Goal: Transaction & Acquisition: Obtain resource

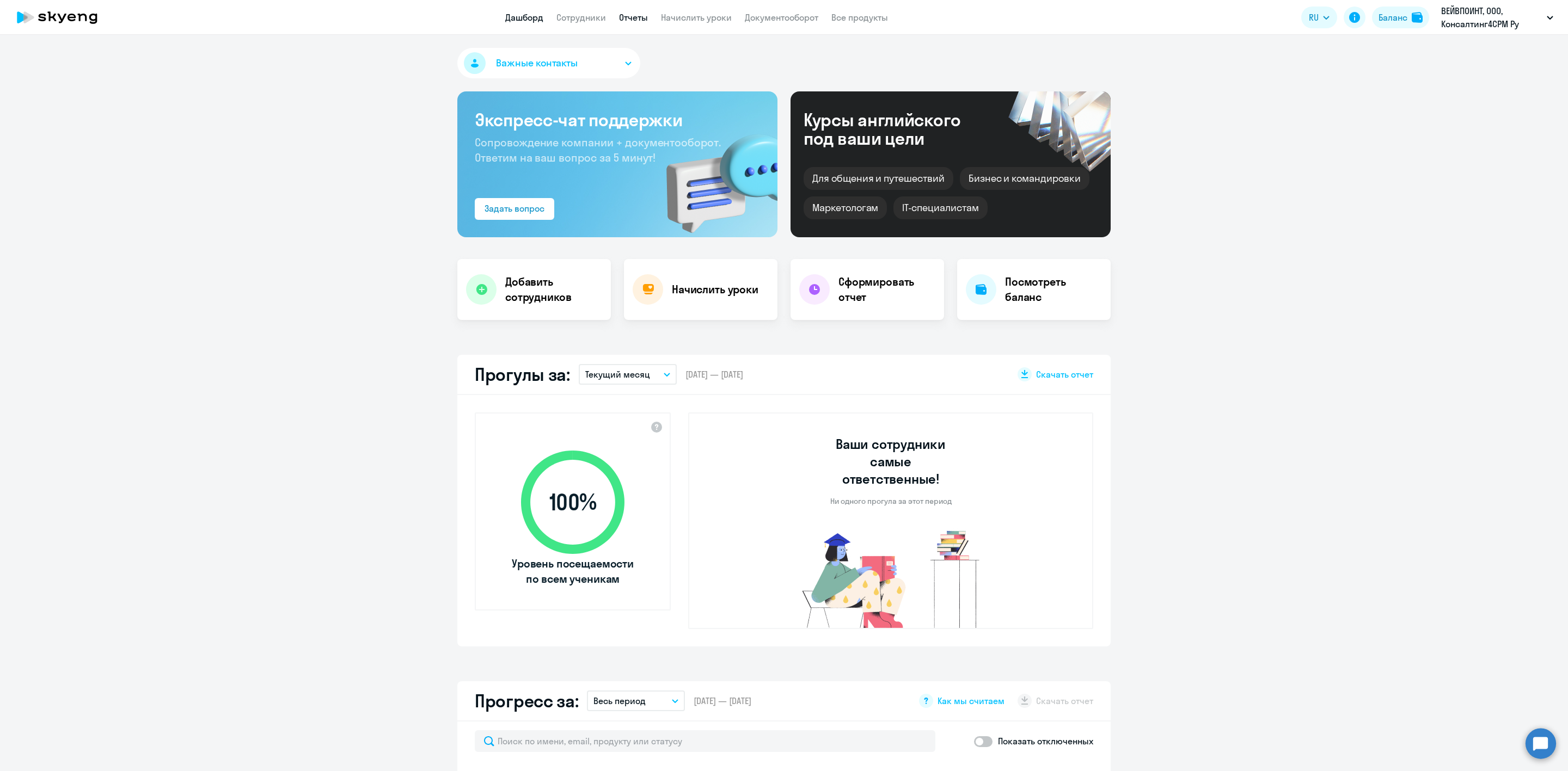
click at [637, 20] on link "Отчеты" at bounding box center [633, 18] width 29 height 11
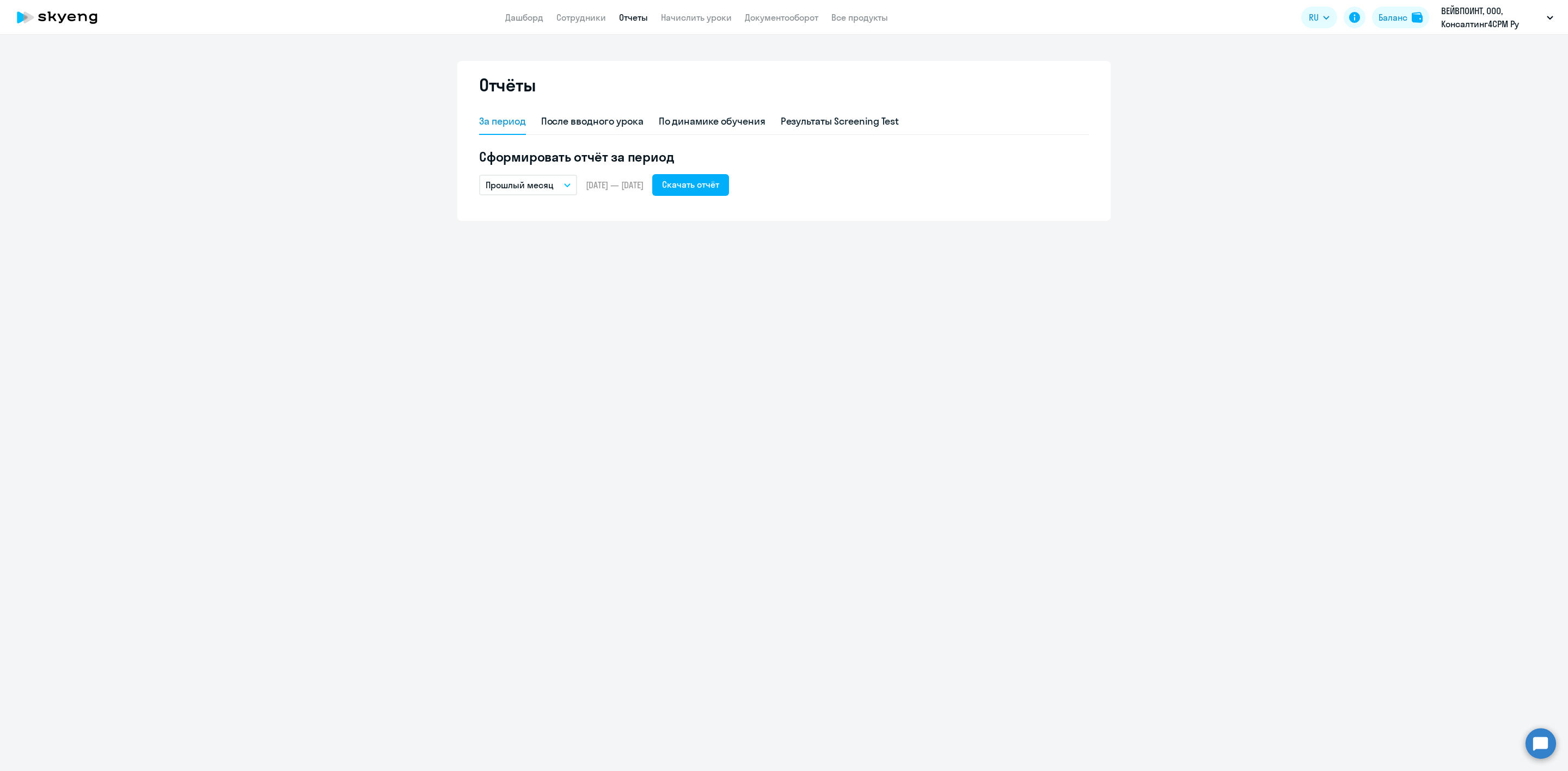
click at [534, 186] on p "Прошлый месяц" at bounding box center [520, 184] width 68 height 13
click at [536, 397] on li "Собственный период..." at bounding box center [536, 406] width 115 height 27
click at [606, 214] on span "Previous month" at bounding box center [605, 218] width 22 height 22
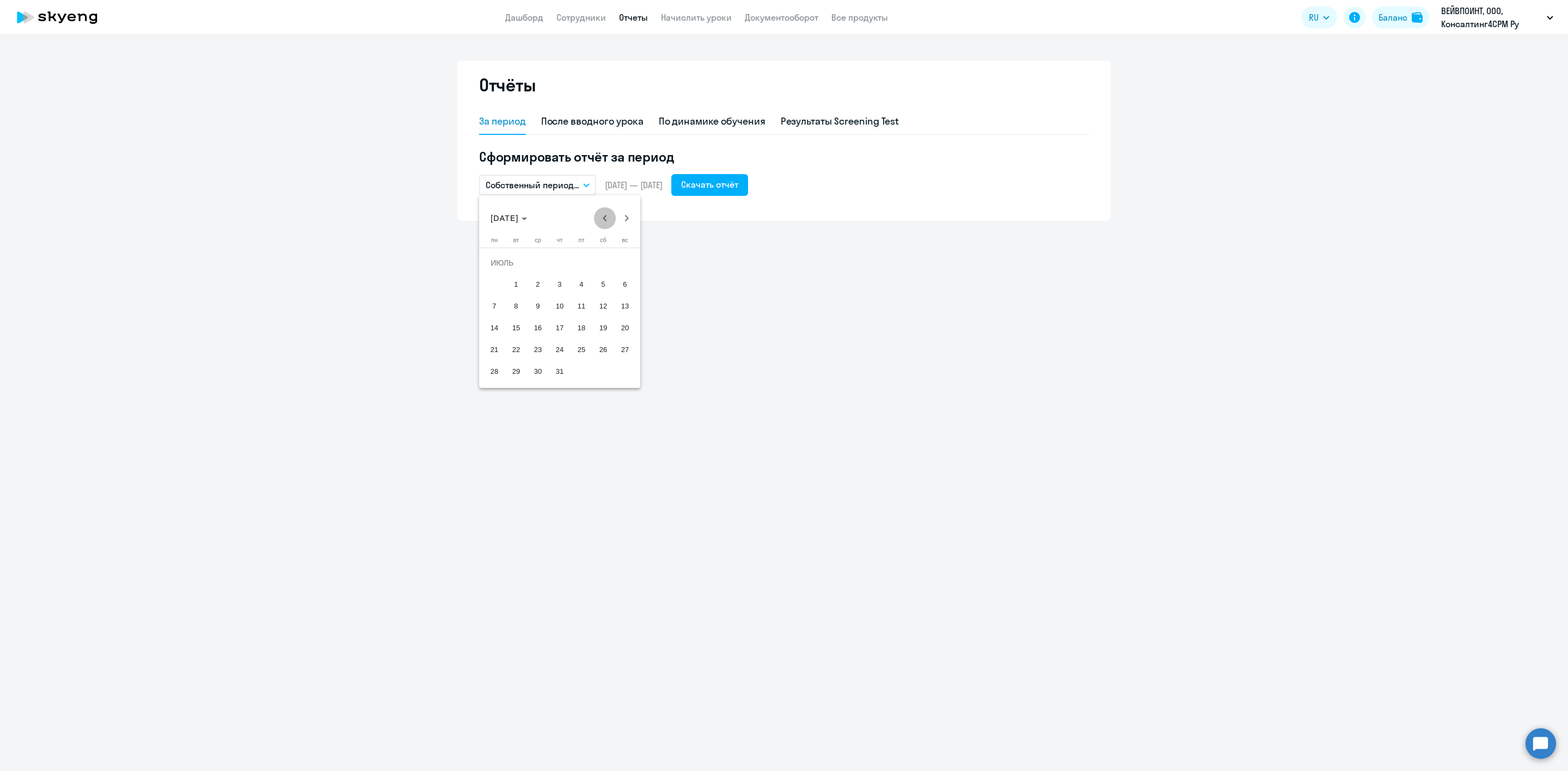
click at [606, 214] on span "Previous month" at bounding box center [605, 218] width 22 height 22
click at [598, 262] on span "1" at bounding box center [603, 263] width 19 height 19
click at [623, 216] on span "Next month" at bounding box center [627, 218] width 22 height 22
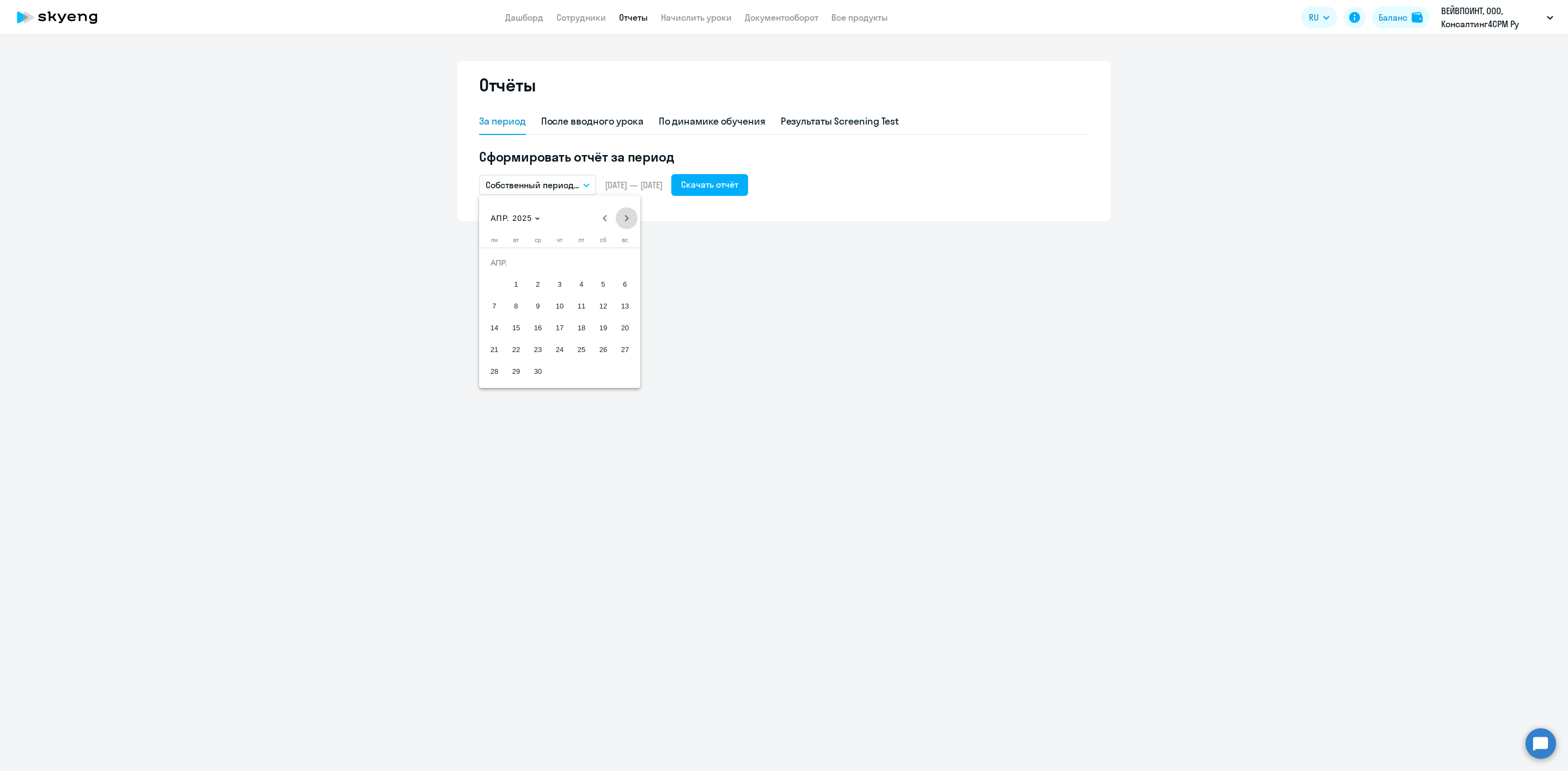
click at [623, 216] on span "Next month" at bounding box center [627, 218] width 22 height 22
click at [629, 348] on span "31" at bounding box center [625, 350] width 19 height 19
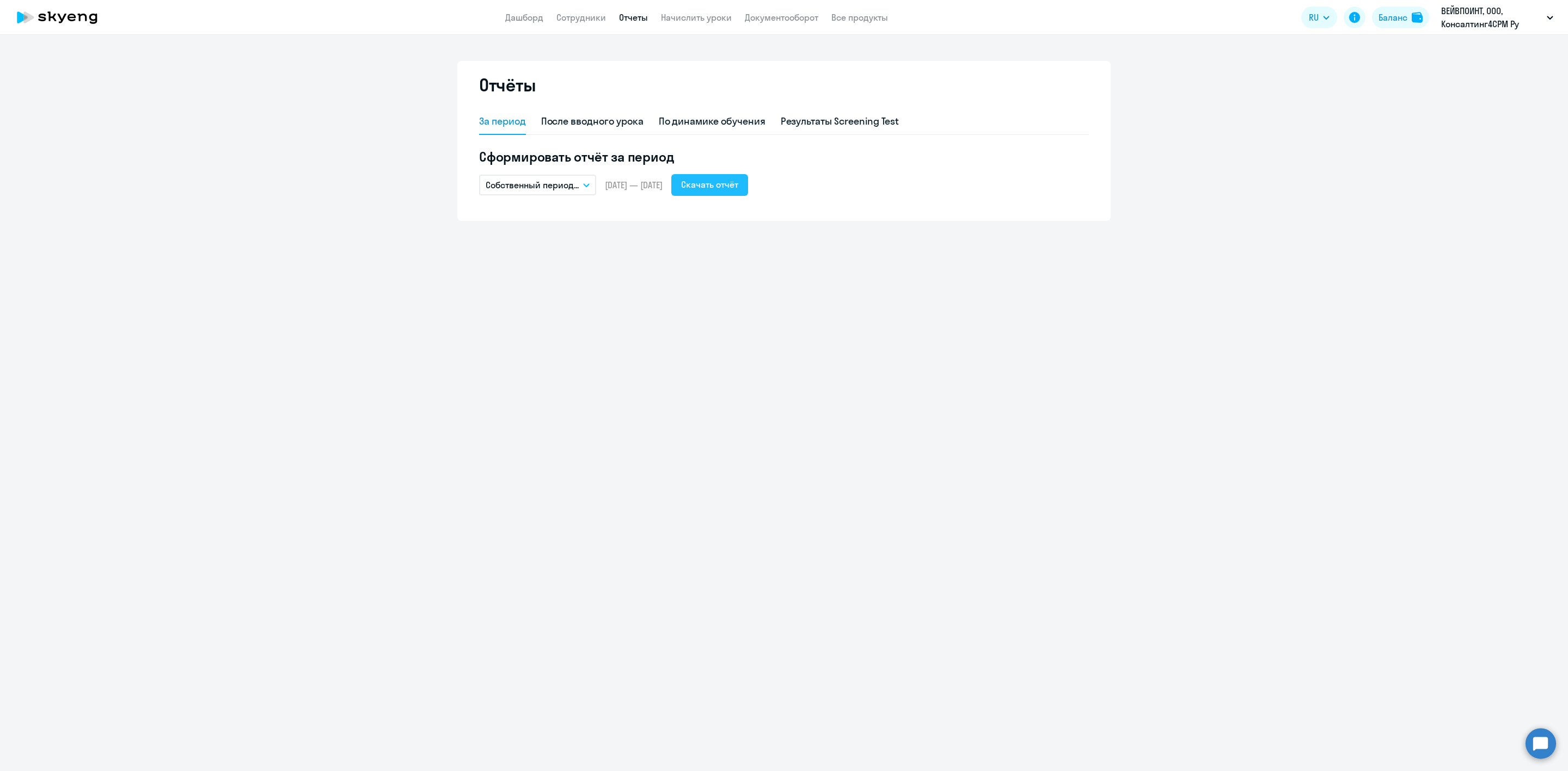
click at [735, 185] on div "Скачать отчёт" at bounding box center [710, 184] width 57 height 13
click at [585, 13] on link "Сотрудники" at bounding box center [581, 18] width 49 height 11
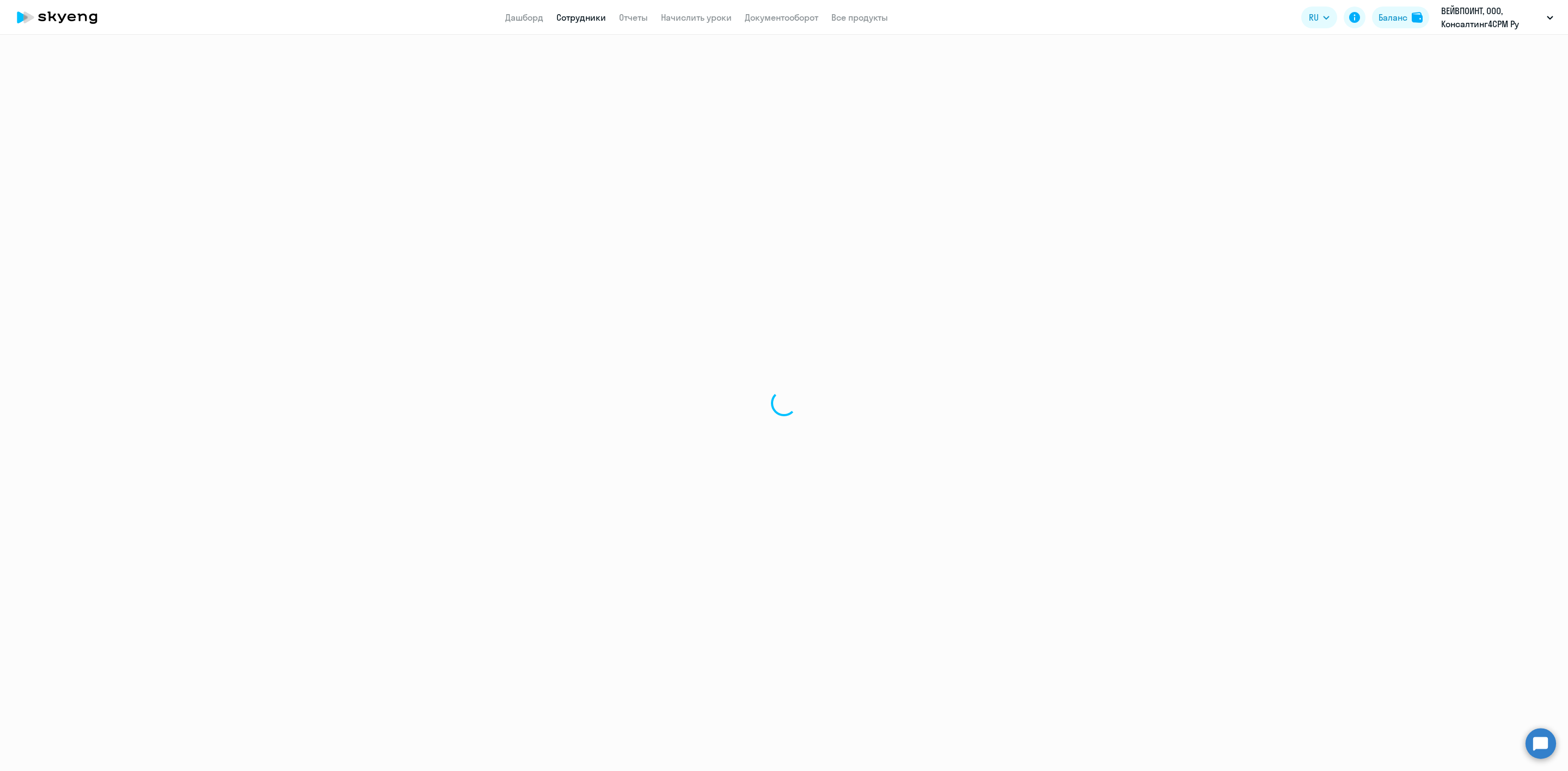
select select "30"
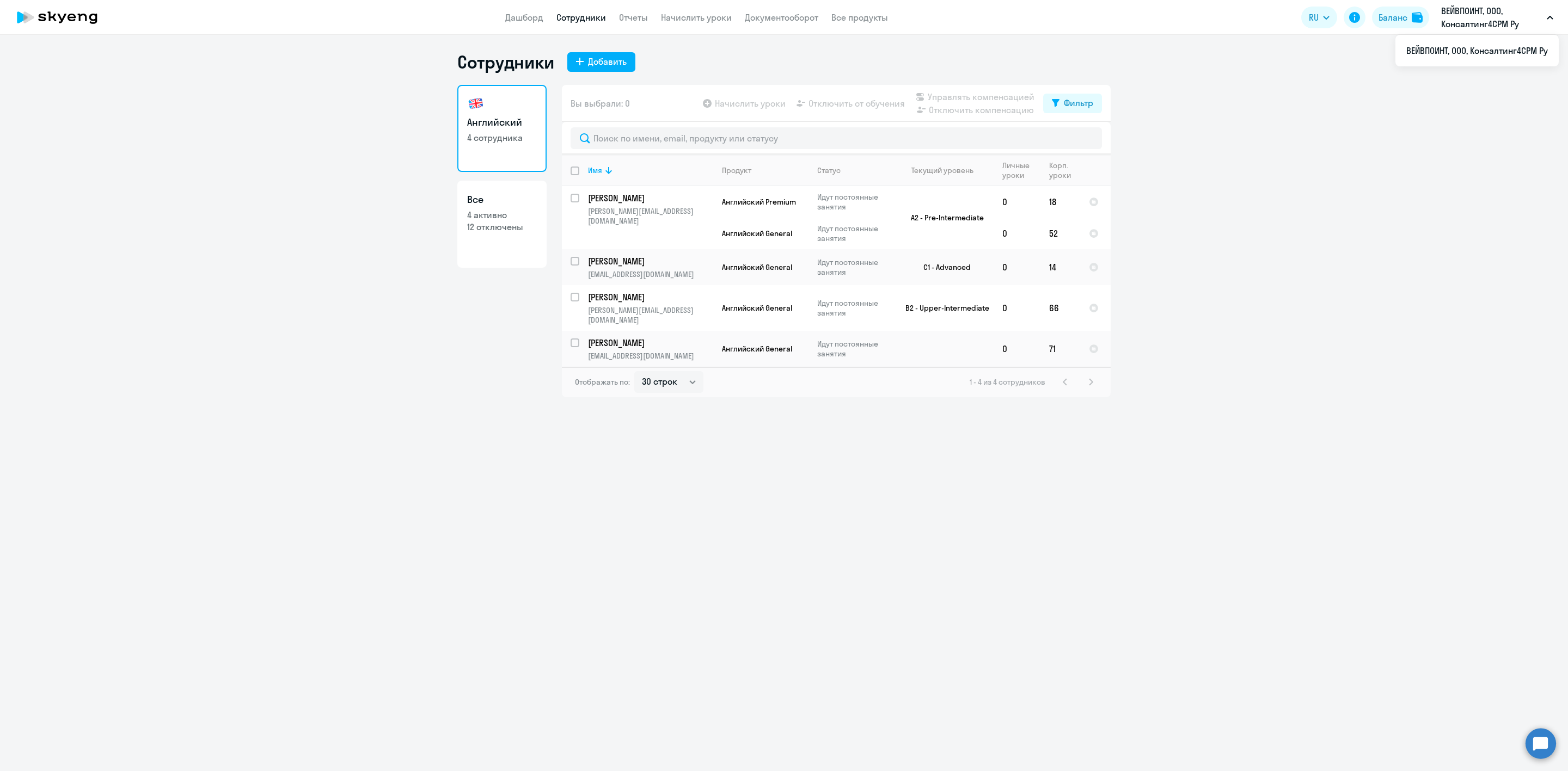
click at [1400, 5] on app-header-actions "RU English Русский Баланс ВЕЙВПОИНТ, ООО, Консалтинг4СРМ Ру ВЕЙВПОИНТ, ООО, Кон…" at bounding box center [1430, 17] width 257 height 26
click at [1395, 29] on app-header-actions "RU English Русский Баланс ВЕЙВПОИНТ, ООО, Консалтинг4СРМ Ру ВЕЙВПОИНТ, ООО, Кон…" at bounding box center [1430, 17] width 257 height 26
click at [1400, 15] on div "Баланс" at bounding box center [1393, 17] width 29 height 13
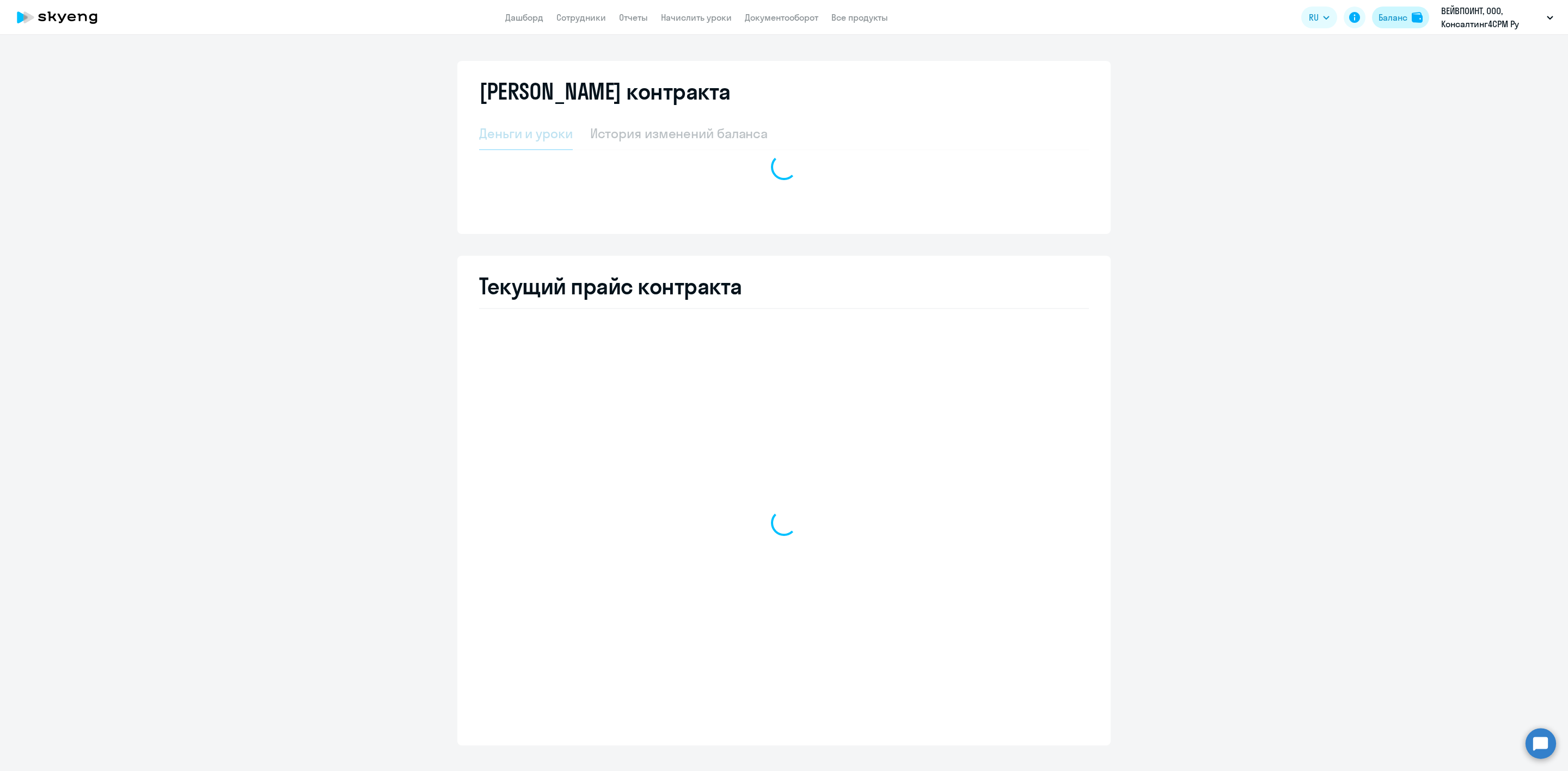
select select "english_adult_not_native_speaker"
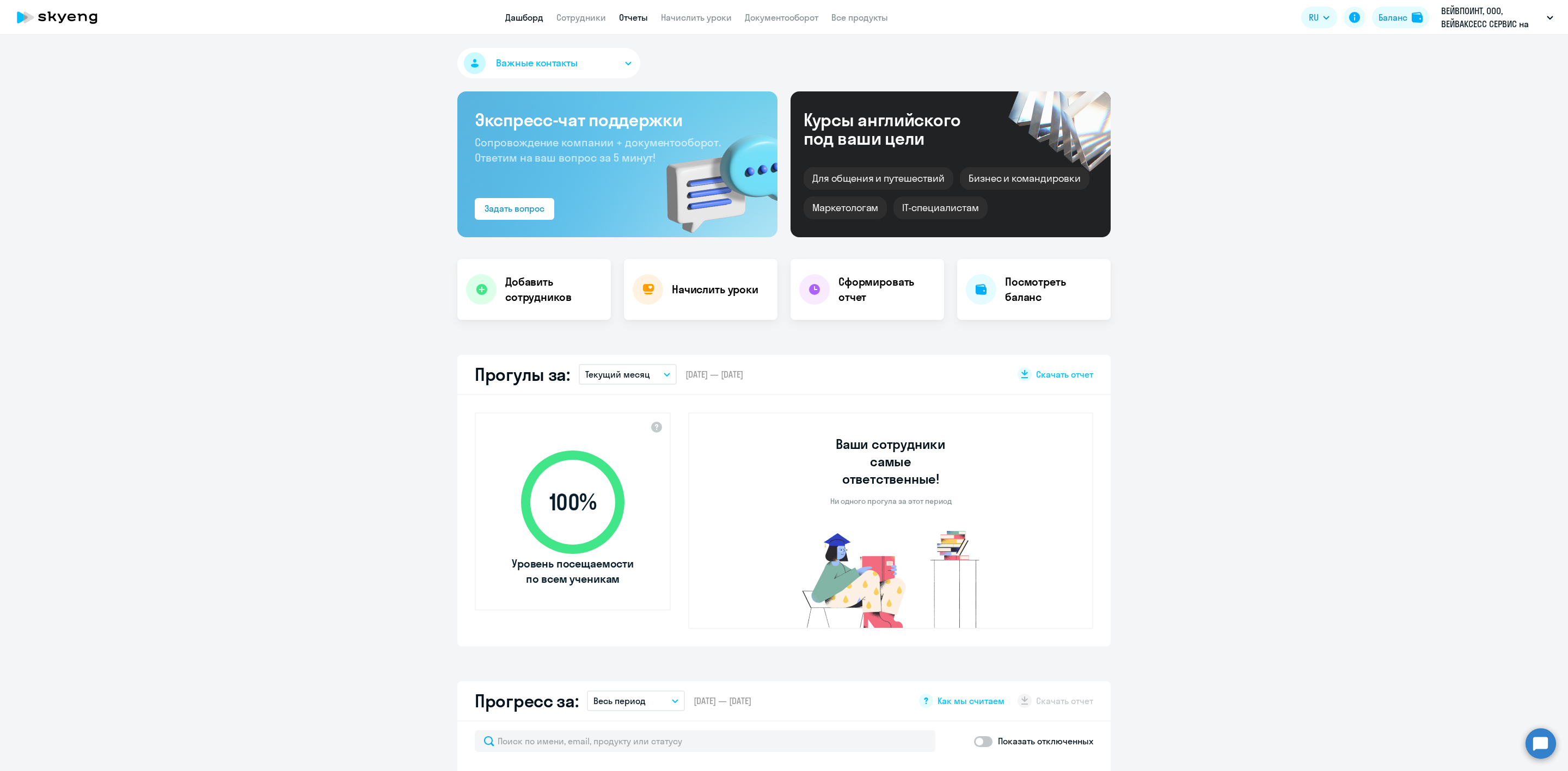
click at [626, 13] on link "Отчеты" at bounding box center [633, 18] width 29 height 11
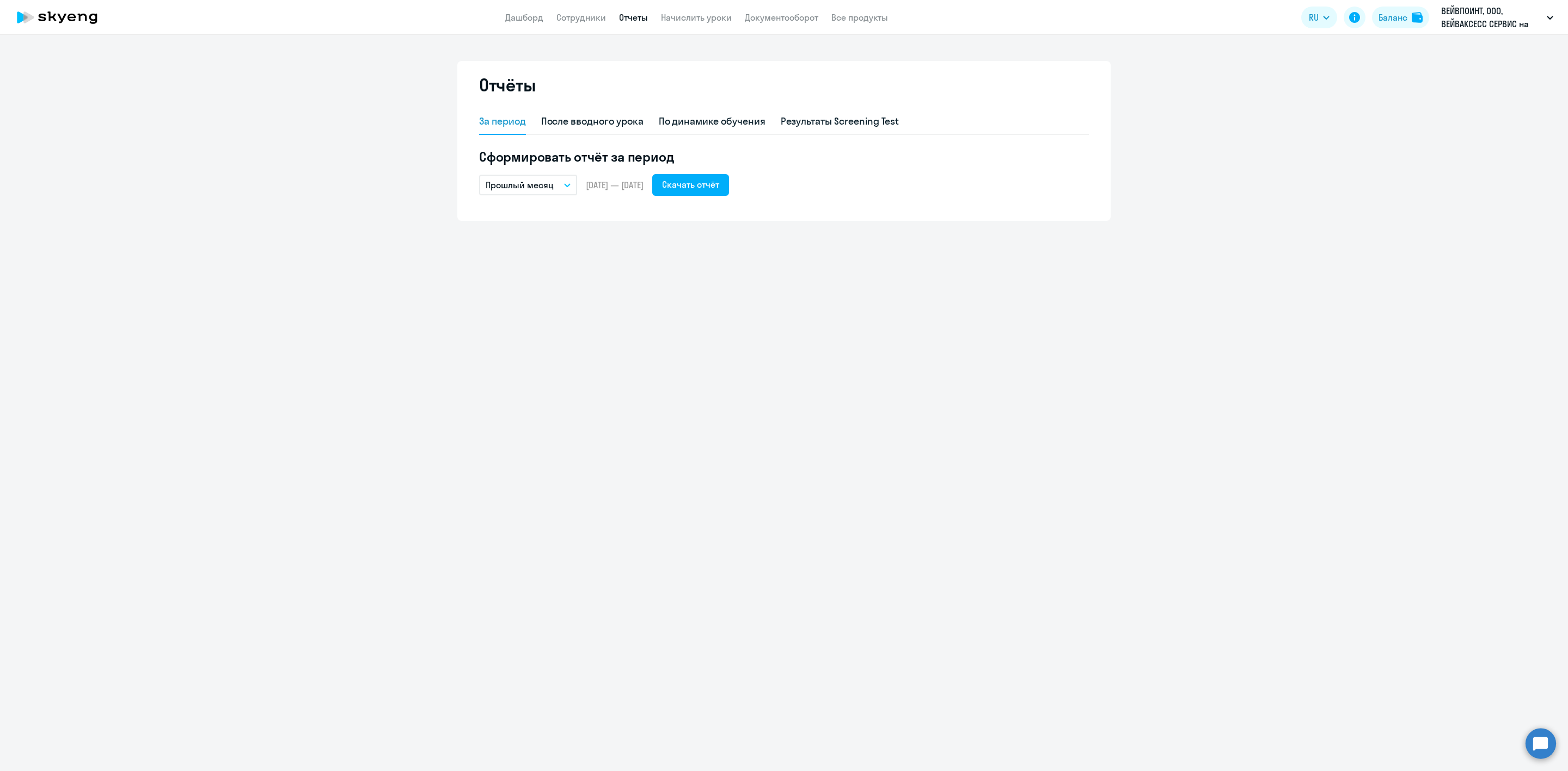
click at [528, 181] on p "Прошлый месяц" at bounding box center [520, 184] width 68 height 13
click at [522, 410] on li "Собственный период..." at bounding box center [536, 406] width 115 height 27
click at [600, 212] on span "Previous month" at bounding box center [605, 218] width 22 height 22
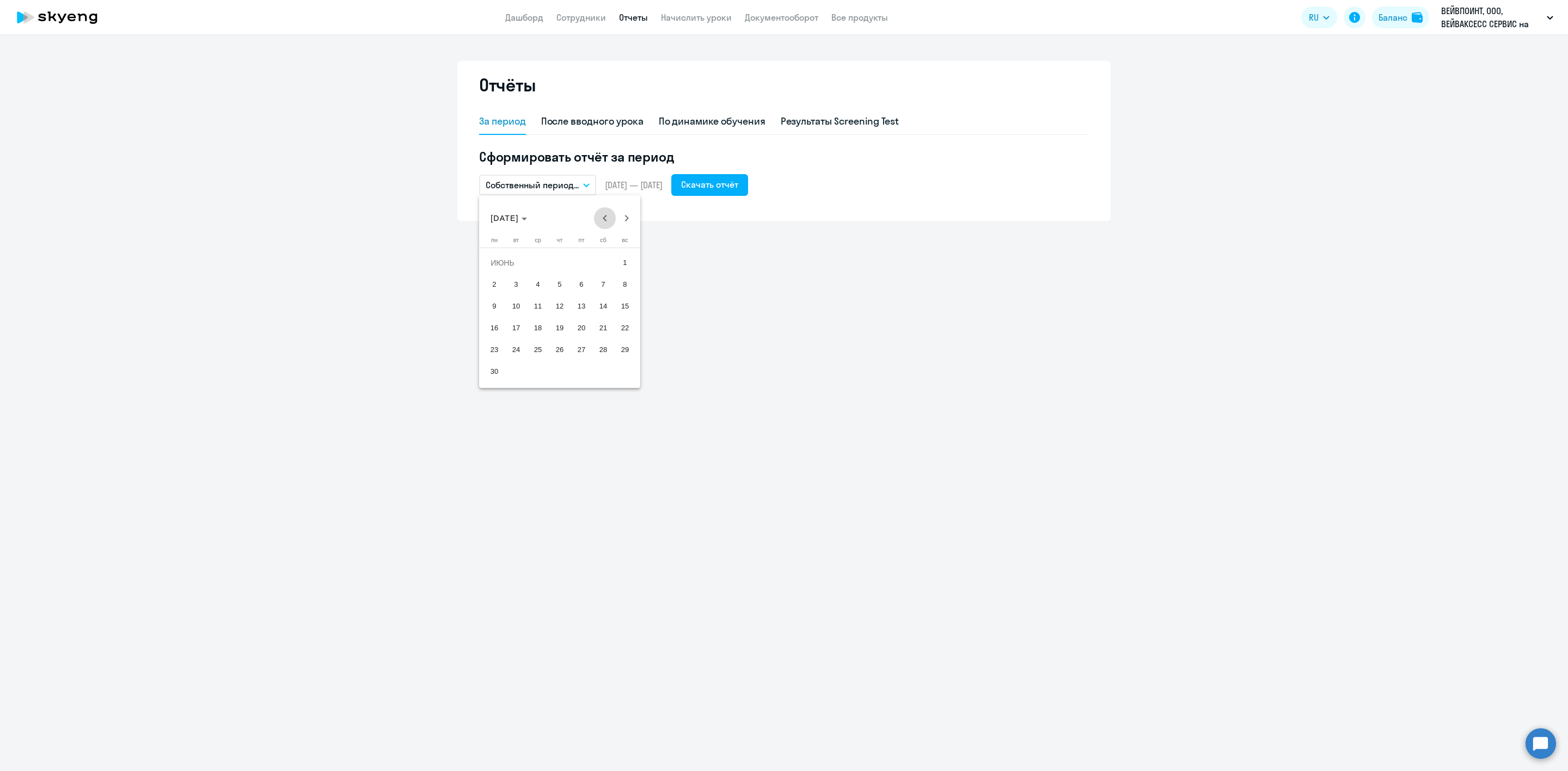
click at [600, 212] on span "Previous month" at bounding box center [605, 218] width 22 height 22
click at [606, 256] on span "1" at bounding box center [603, 263] width 19 height 19
click at [621, 216] on span "Next month" at bounding box center [627, 218] width 22 height 22
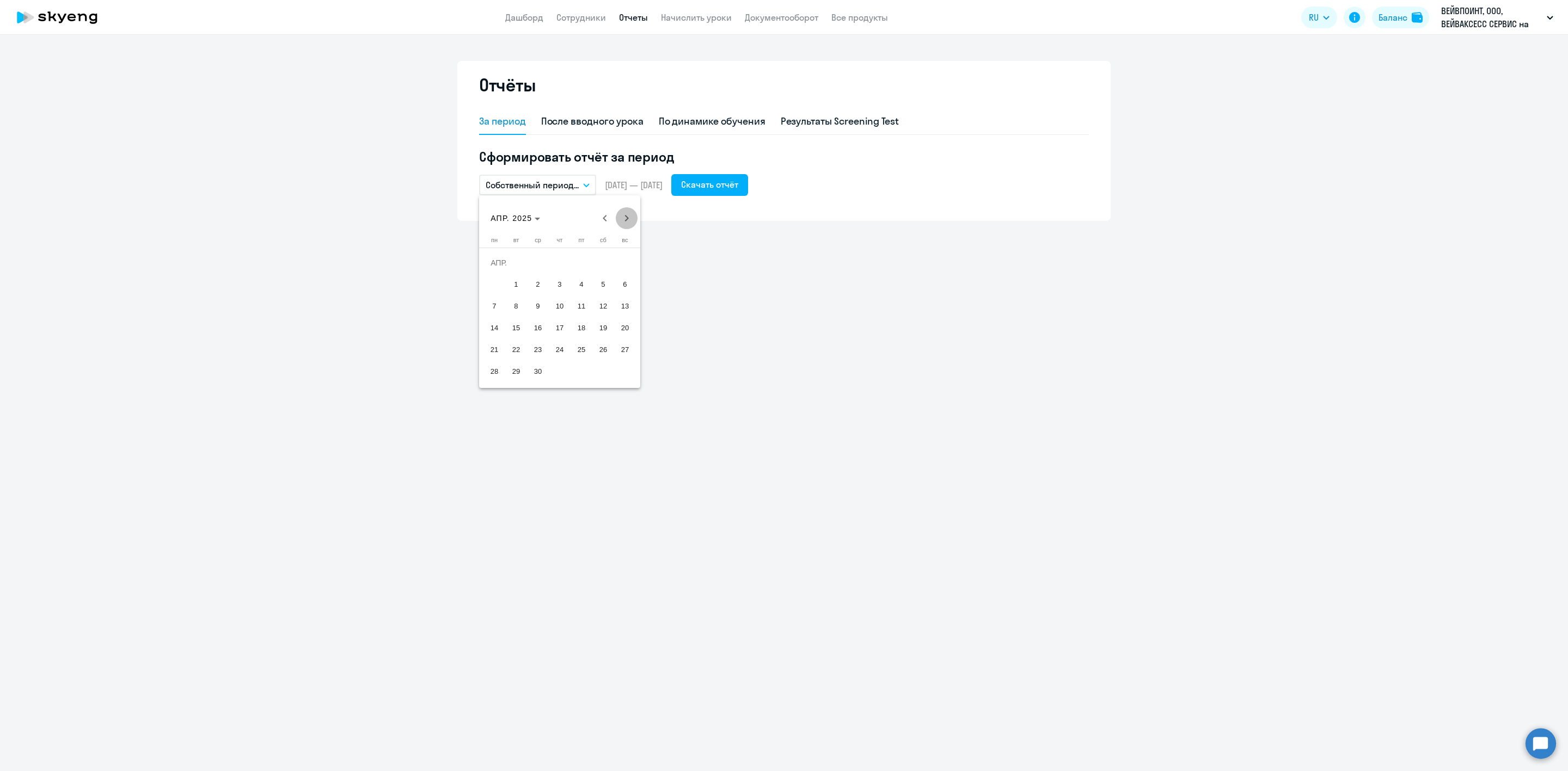
click at [621, 216] on span "Next month" at bounding box center [627, 218] width 22 height 22
drag, startPoint x: 621, startPoint y: 216, endPoint x: 627, endPoint y: 216, distance: 6.0
click at [622, 216] on span "Next month" at bounding box center [627, 218] width 22 height 22
click at [629, 216] on span "Next month" at bounding box center [627, 218] width 22 height 22
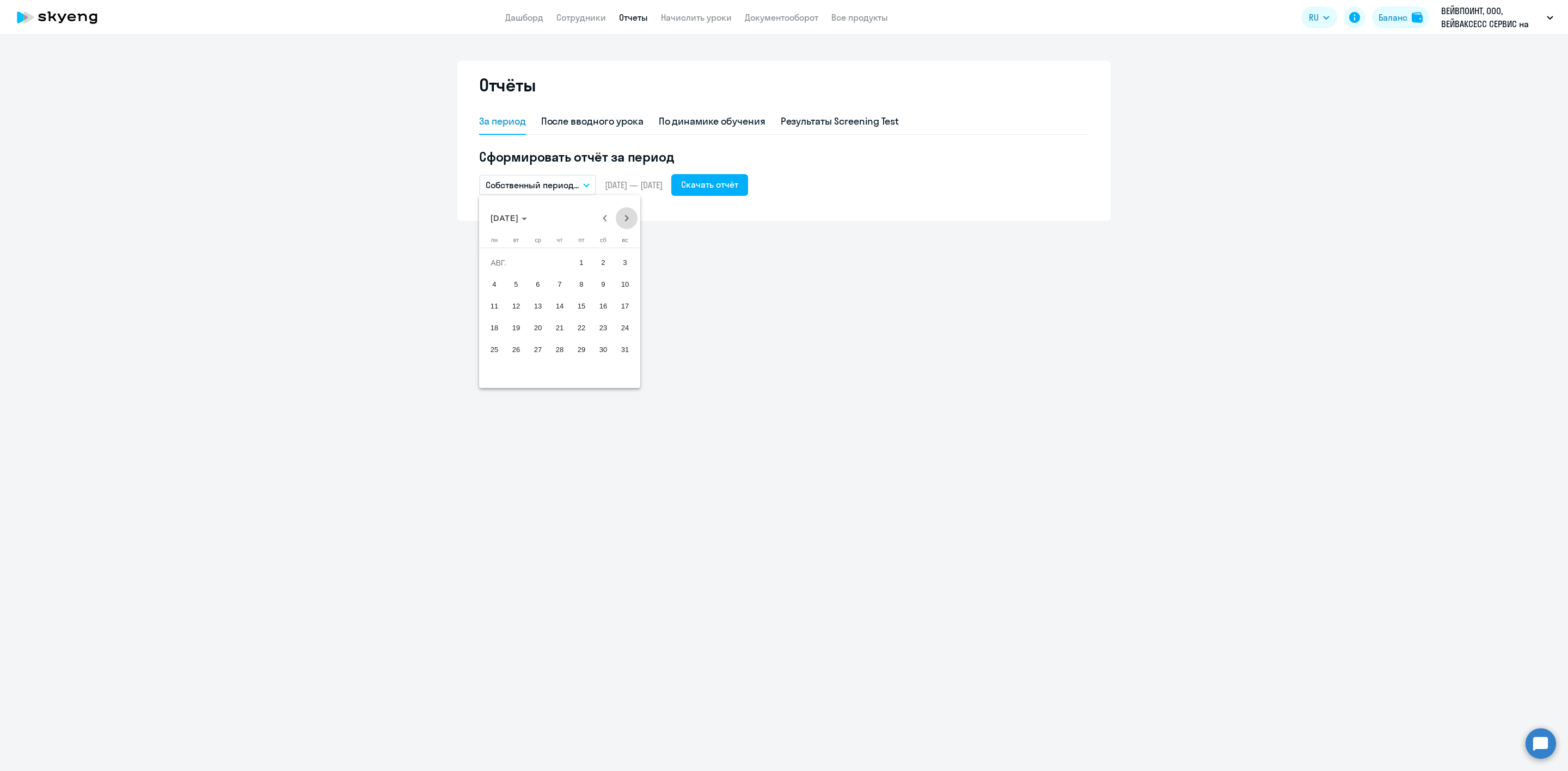
click at [629, 216] on span "Next month" at bounding box center [627, 218] width 22 height 22
click at [605, 216] on span "Previous month" at bounding box center [605, 218] width 22 height 22
click at [621, 349] on span "31" at bounding box center [625, 350] width 19 height 19
click at [727, 184] on div "Скачать отчёт" at bounding box center [710, 184] width 57 height 13
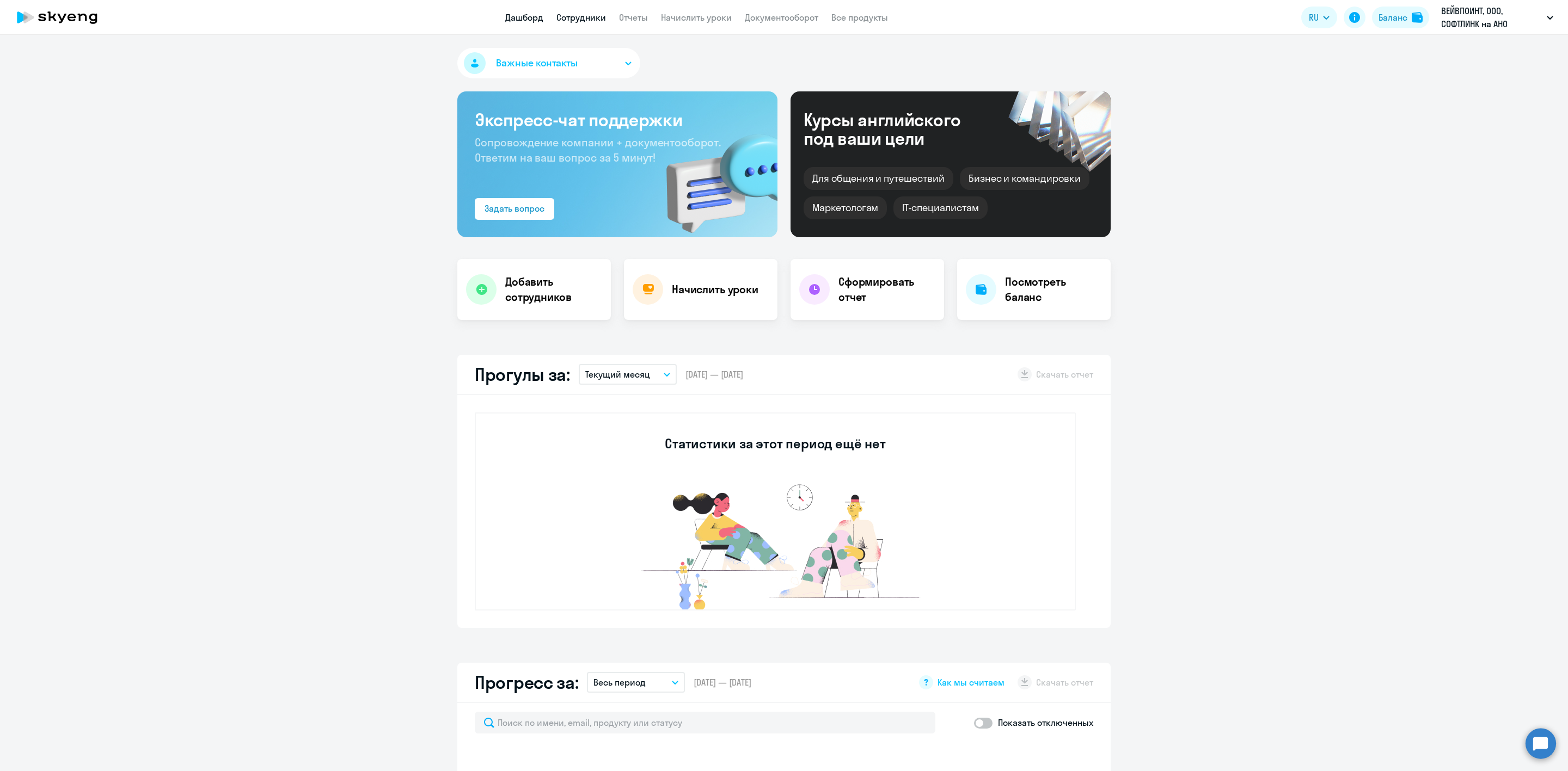
select select "30"
click at [626, 15] on link "Отчеты" at bounding box center [633, 18] width 29 height 11
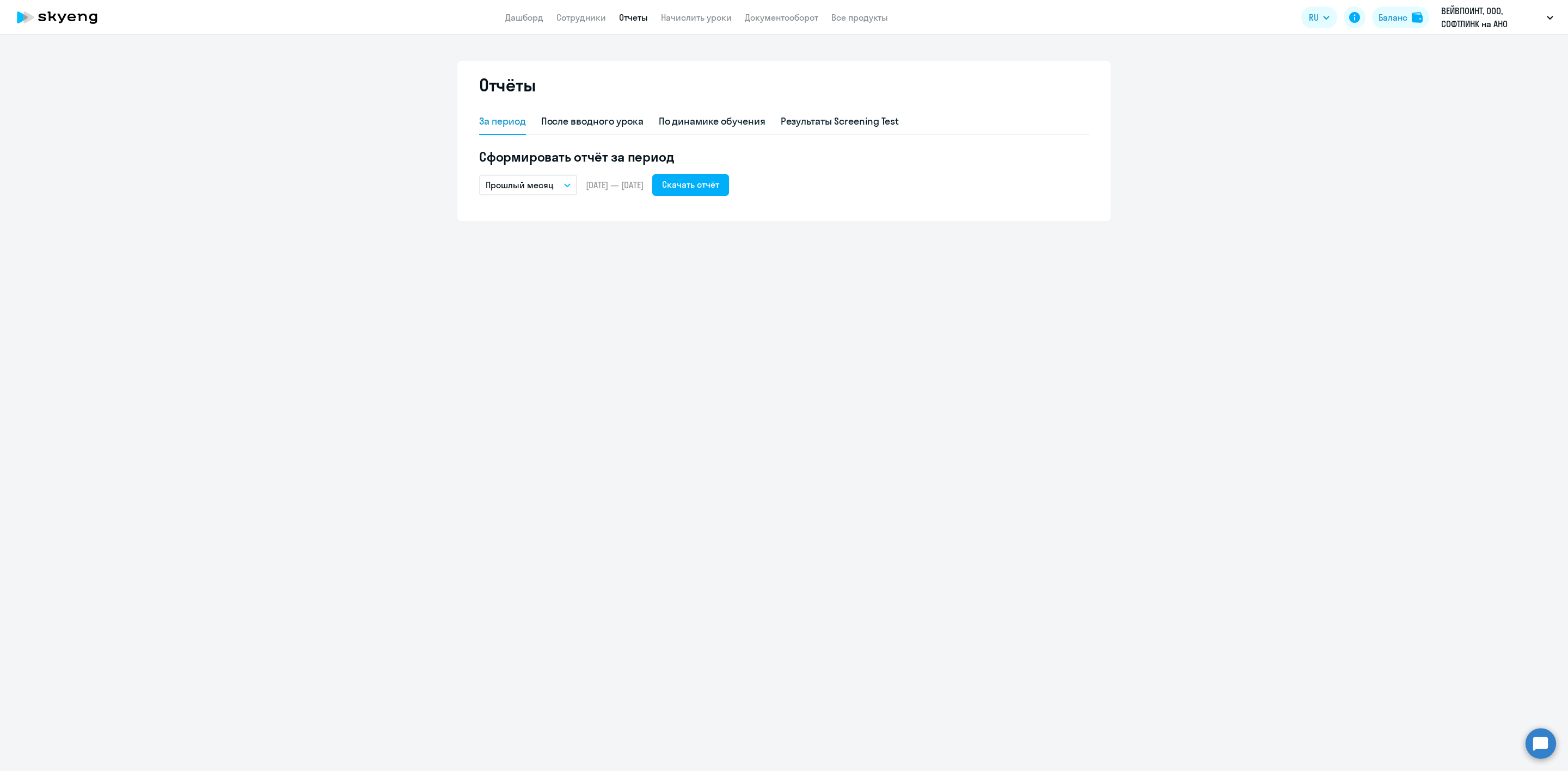
click at [555, 187] on button "Прошлый месяц" at bounding box center [528, 185] width 98 height 21
click at [773, 341] on div "Отчёты За период После вводного урока По динамике обучения Результаты Screening…" at bounding box center [784, 403] width 1568 height 736
